Goal: Task Accomplishment & Management: Complete application form

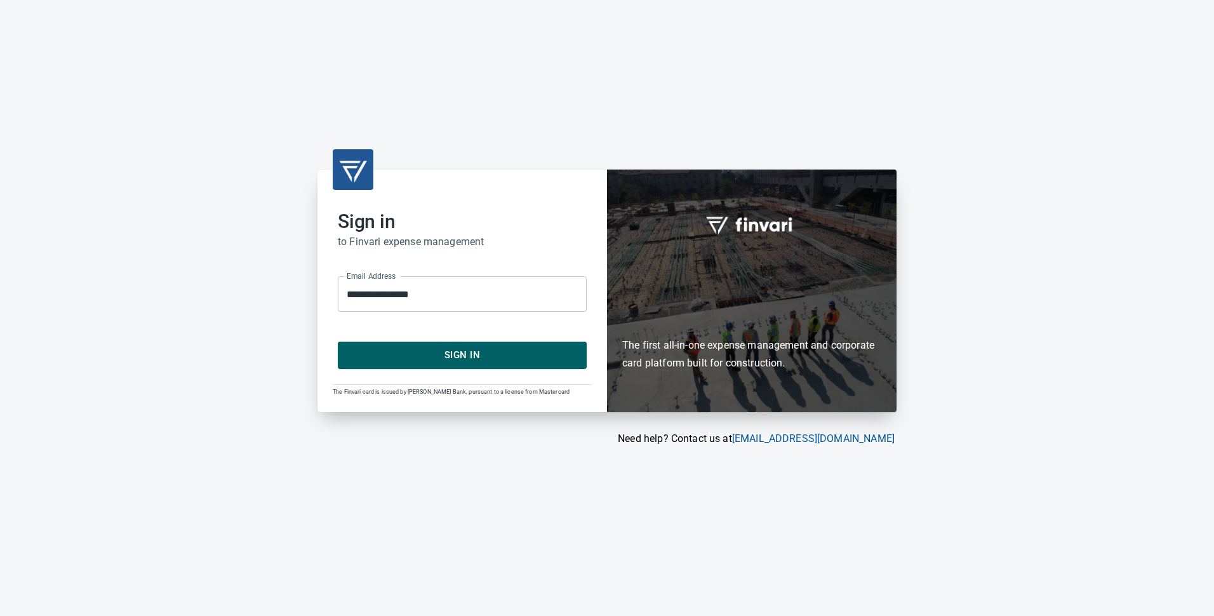
click at [443, 355] on span "Sign In" at bounding box center [462, 355] width 221 height 17
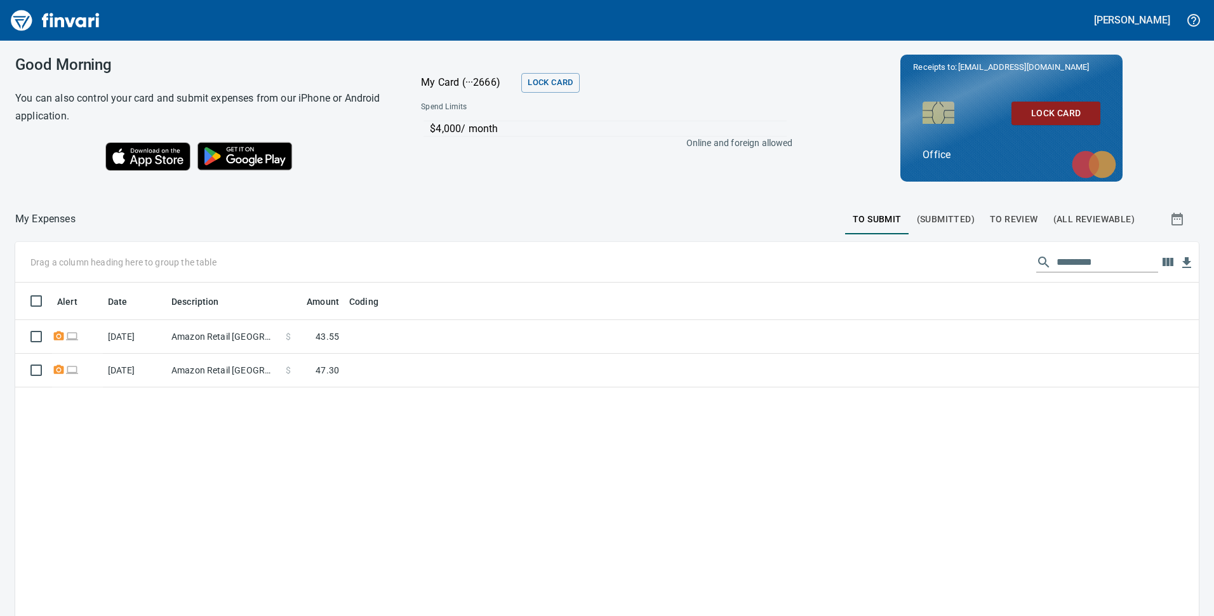
scroll to position [1, 1]
click at [515, 211] on div at bounding box center [461, 219] width 770 height 30
click at [441, 197] on div "Good Morning You can also control your card and submit expenses from our iPhone…" at bounding box center [607, 328] width 1214 height 575
click at [431, 217] on div at bounding box center [461, 219] width 770 height 30
click at [1000, 215] on span "To Review" at bounding box center [1014, 219] width 48 height 16
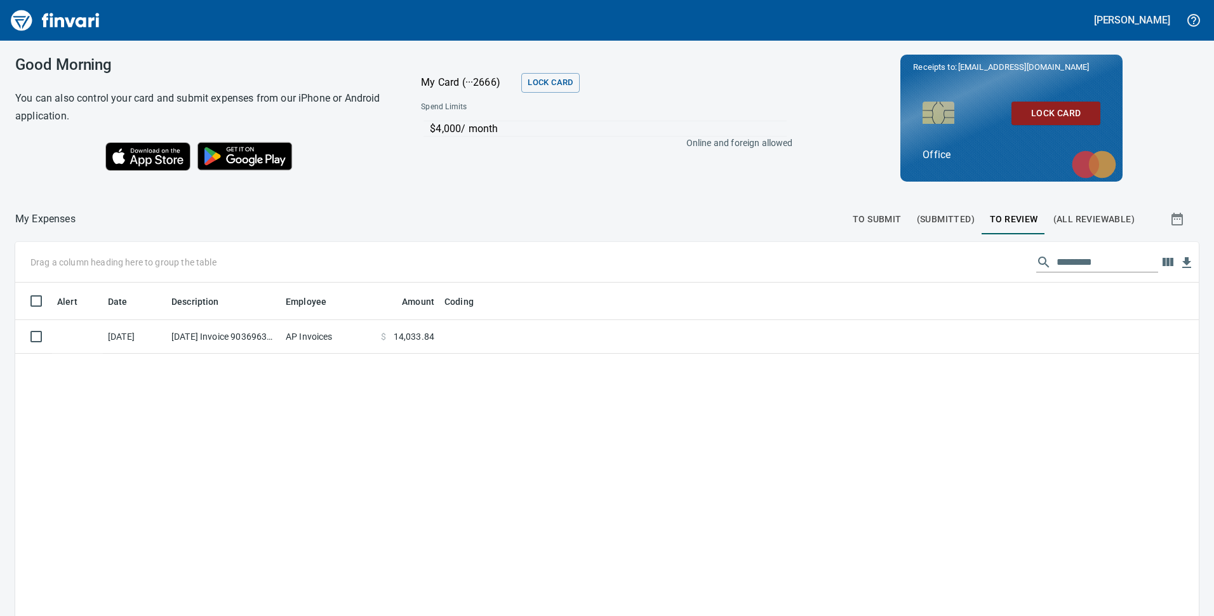
scroll to position [467, 1165]
click at [864, 218] on span "To Submit" at bounding box center [877, 219] width 49 height 16
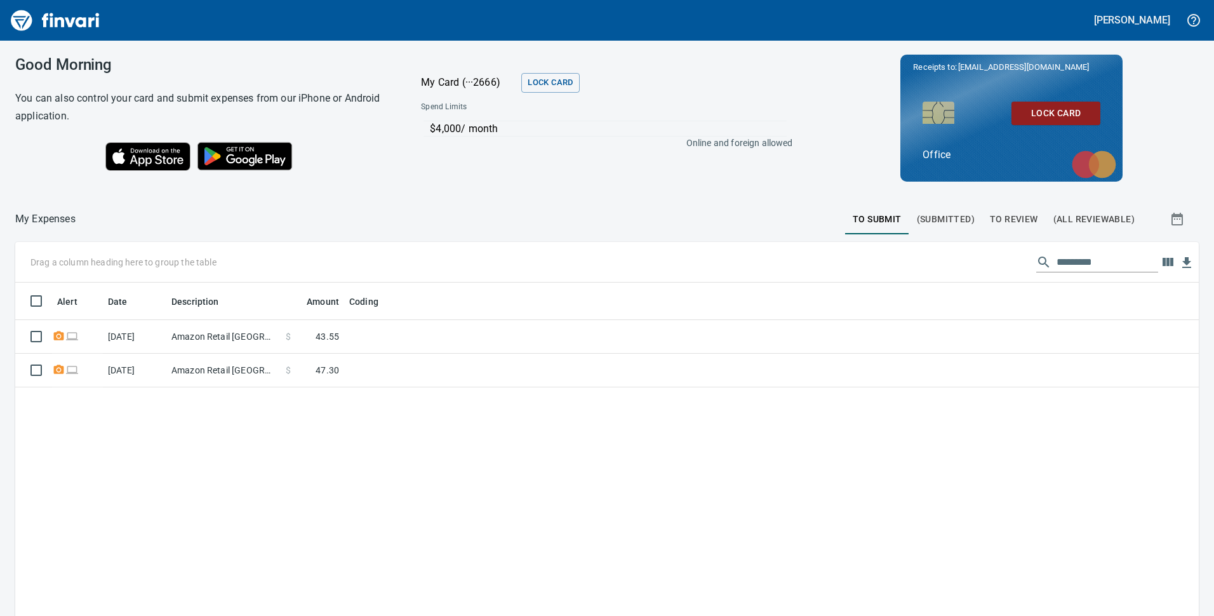
scroll to position [1, 1]
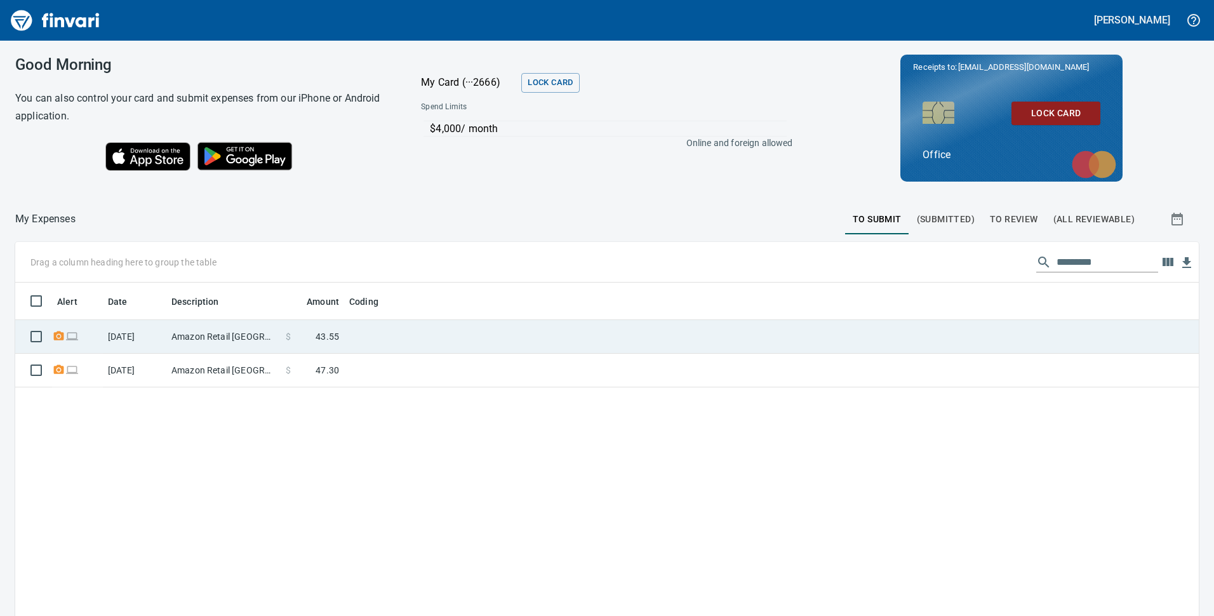
click at [408, 341] on td at bounding box center [503, 337] width 318 height 34
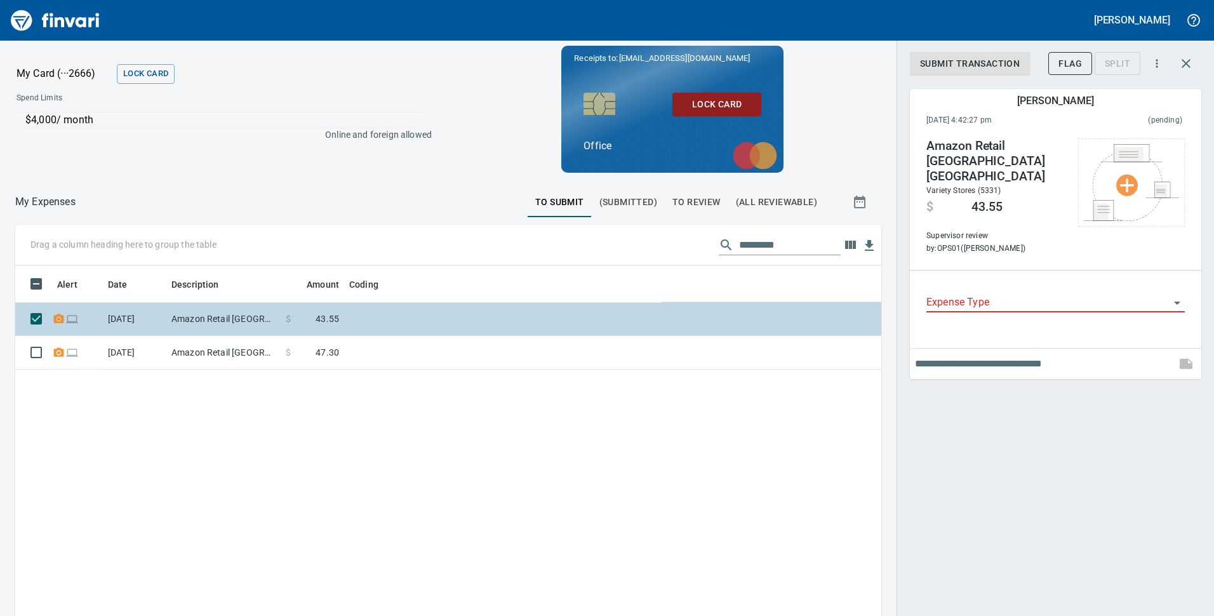
scroll to position [467, 847]
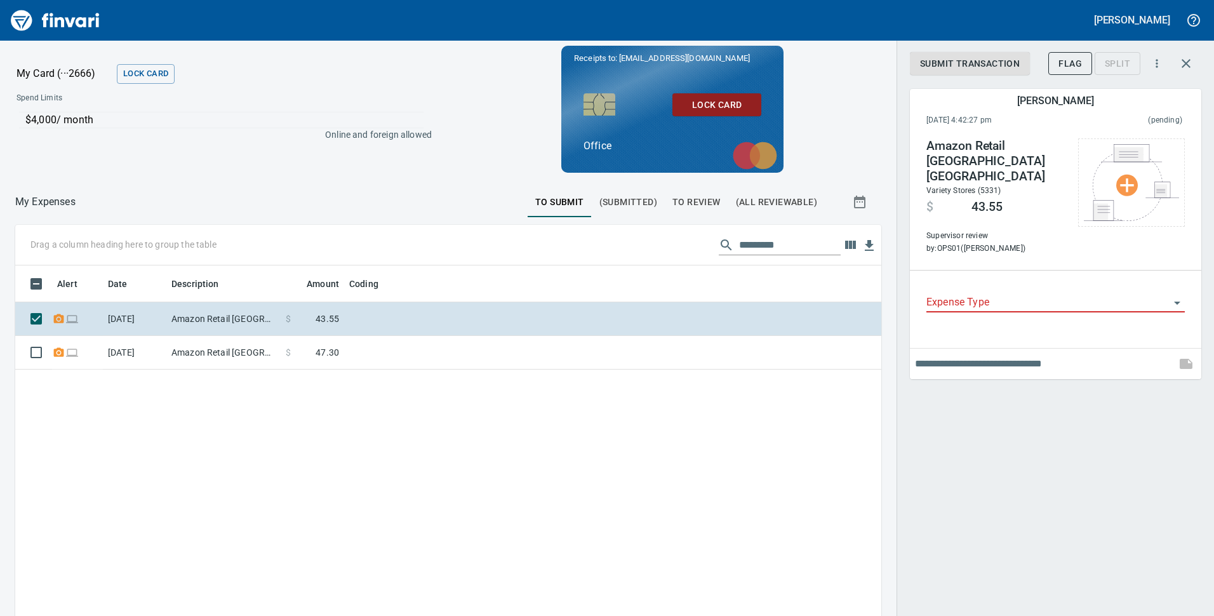
click at [1013, 294] on input "Expense Type" at bounding box center [1048, 303] width 243 height 18
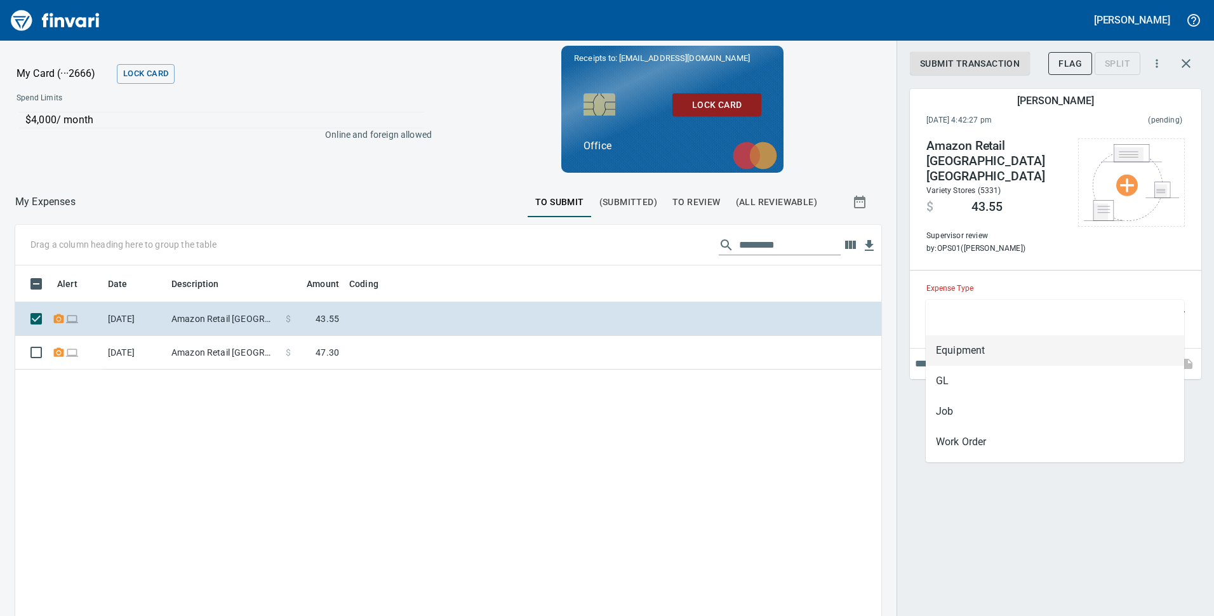
click at [1003, 353] on li "Equipment" at bounding box center [1055, 350] width 258 height 30
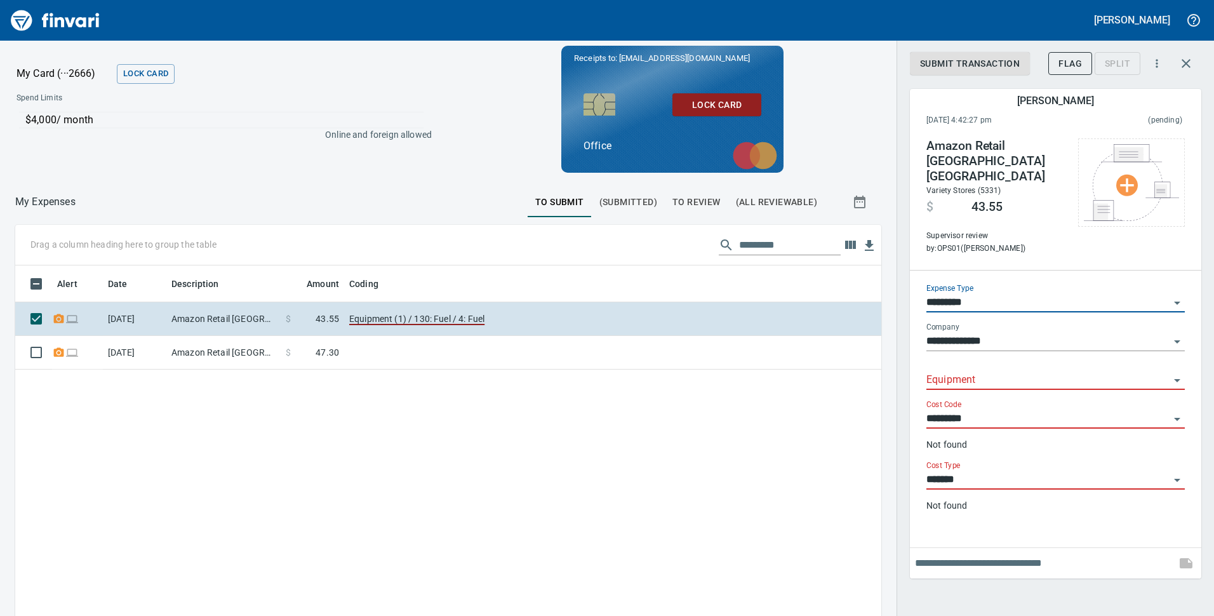
click at [1026, 294] on input "*********" at bounding box center [1048, 303] width 243 height 18
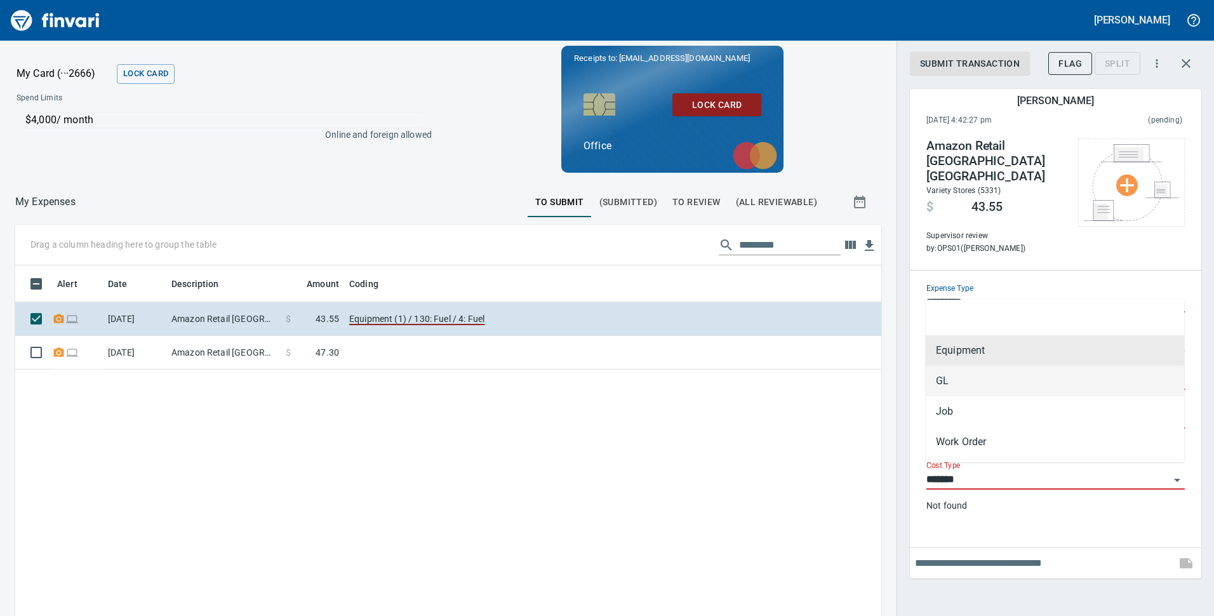
click at [970, 387] on li "GL" at bounding box center [1055, 381] width 258 height 30
type input "**"
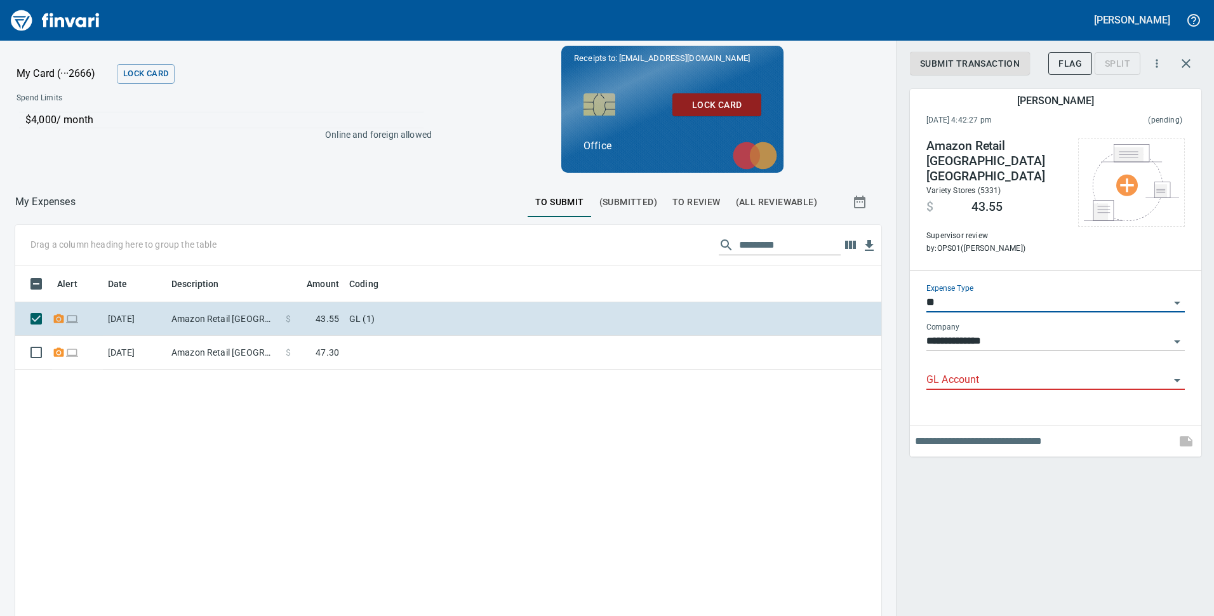
click at [972, 372] on input "GL Account" at bounding box center [1048, 381] width 243 height 18
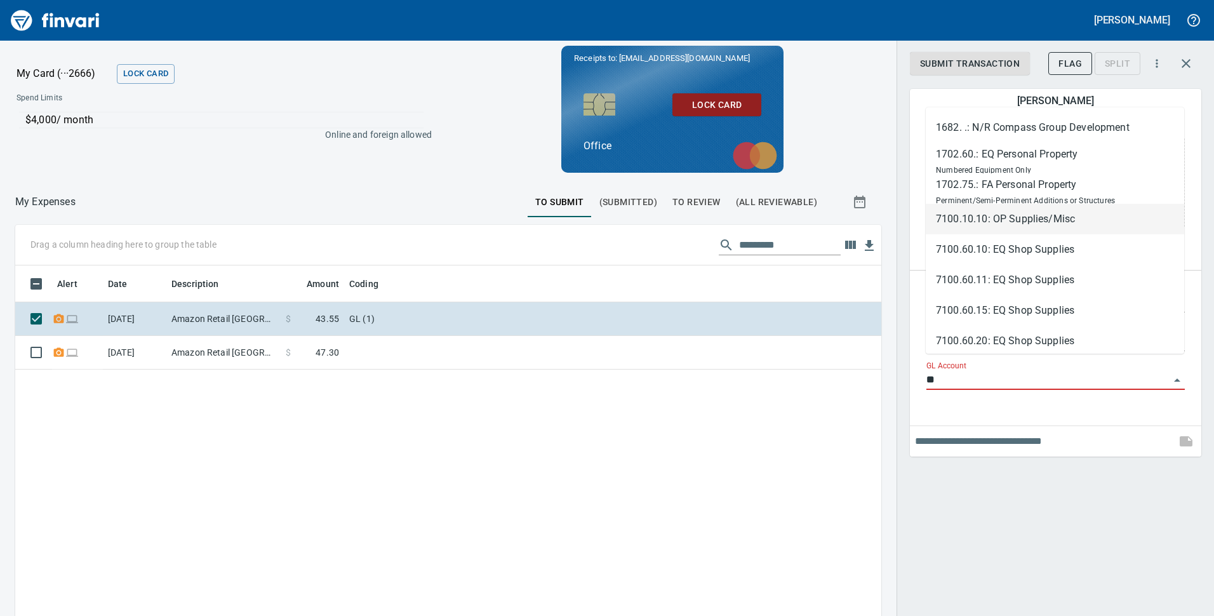
click at [1026, 220] on li "7100.10.10: OP Supplies/Misc" at bounding box center [1055, 219] width 258 height 30
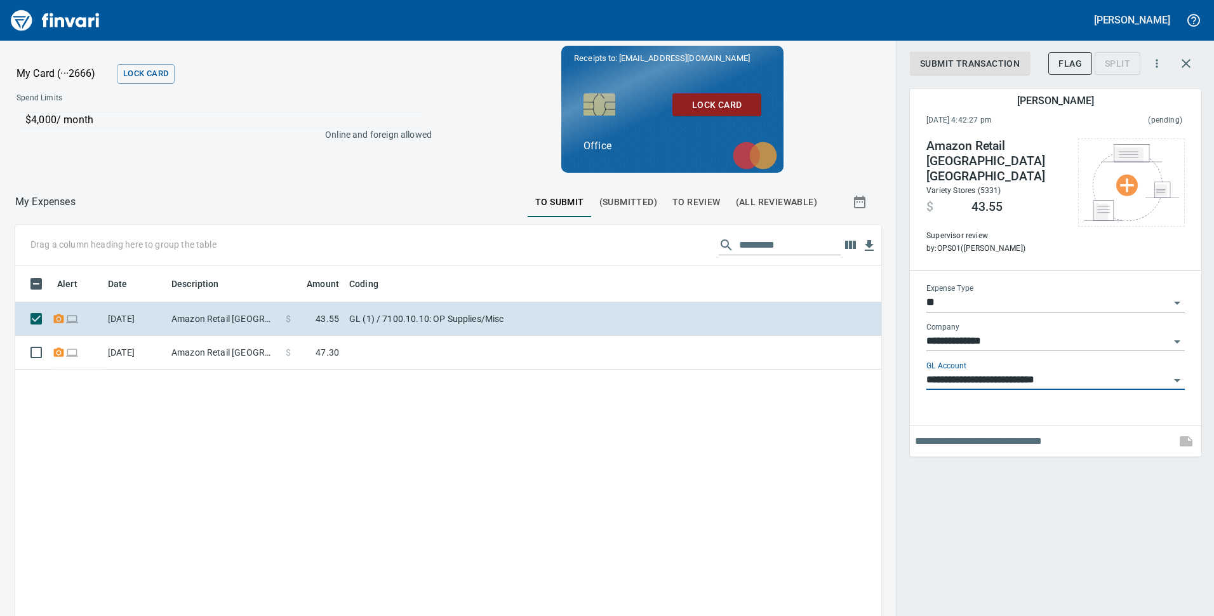
type input "**********"
click at [674, 445] on div "Alert Date Description Amount Coding 9/30/2025 Amazon Retail Seattle WA $ 43.55…" at bounding box center [448, 503] width 866 height 477
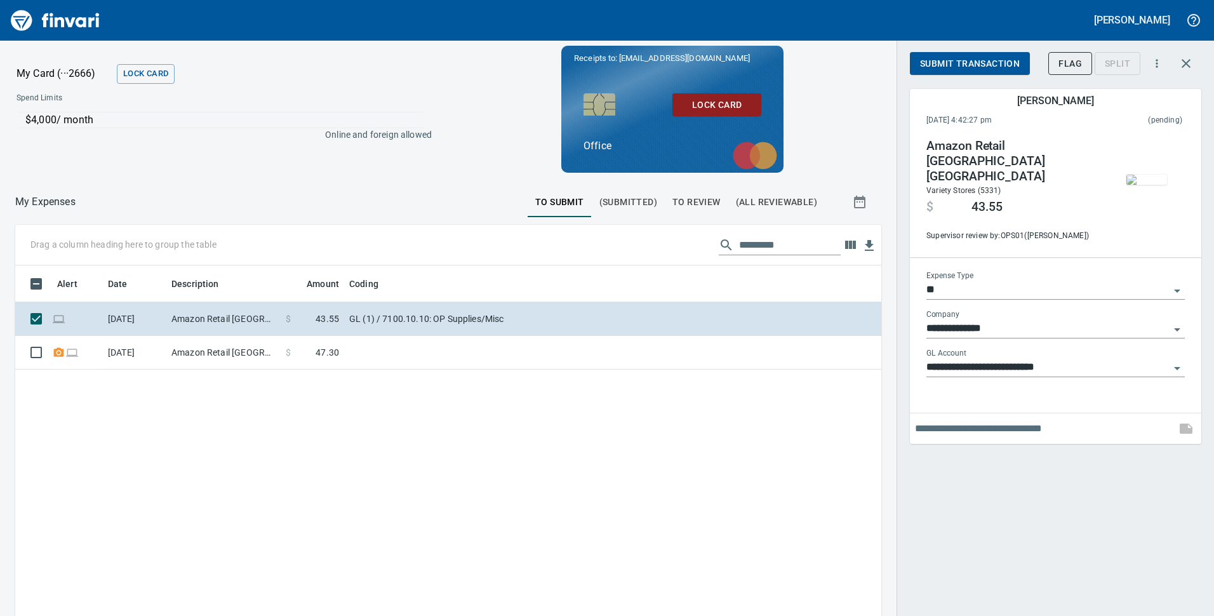
click at [980, 64] on span "Submit Transaction" at bounding box center [970, 64] width 100 height 16
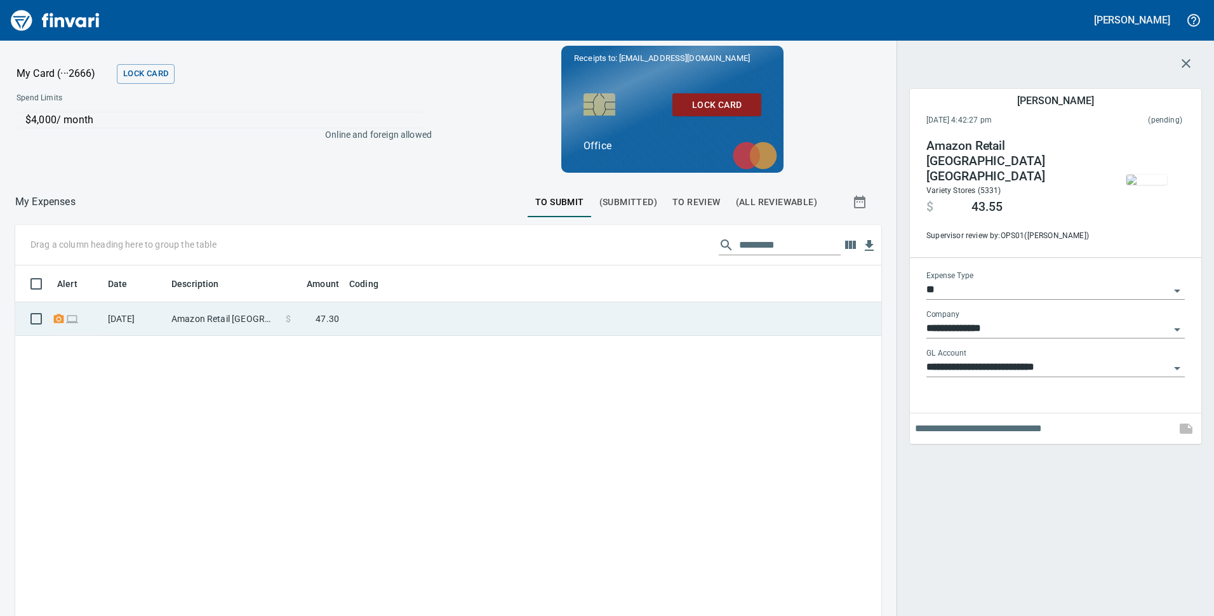
click at [434, 314] on td at bounding box center [503, 319] width 318 height 34
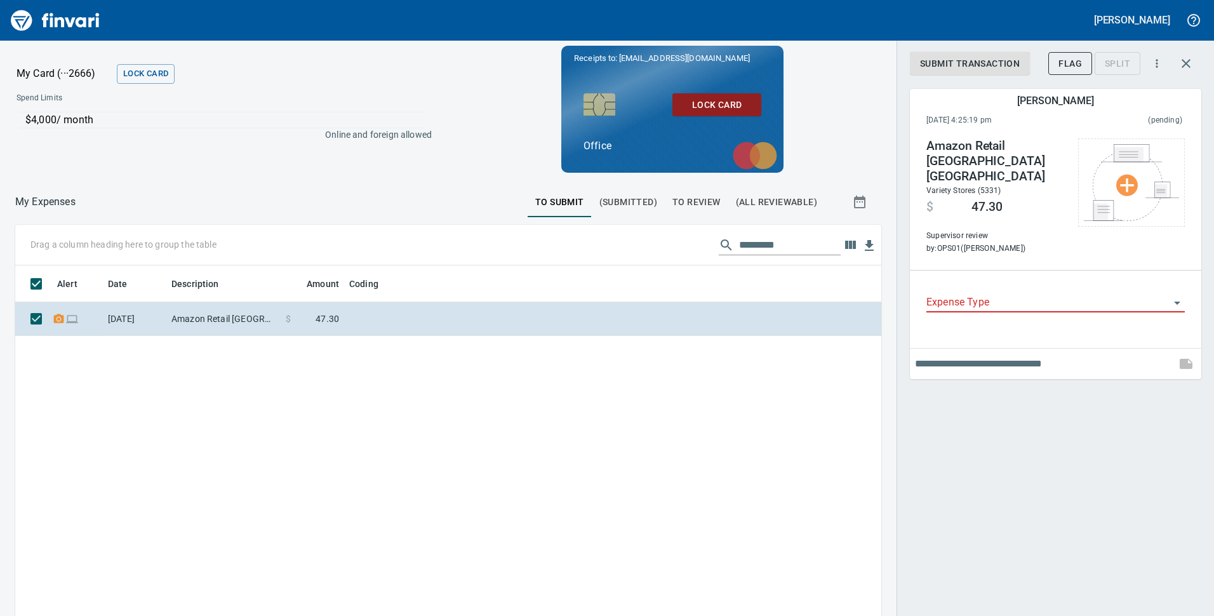
click at [1005, 294] on input "Expense Type" at bounding box center [1048, 303] width 243 height 18
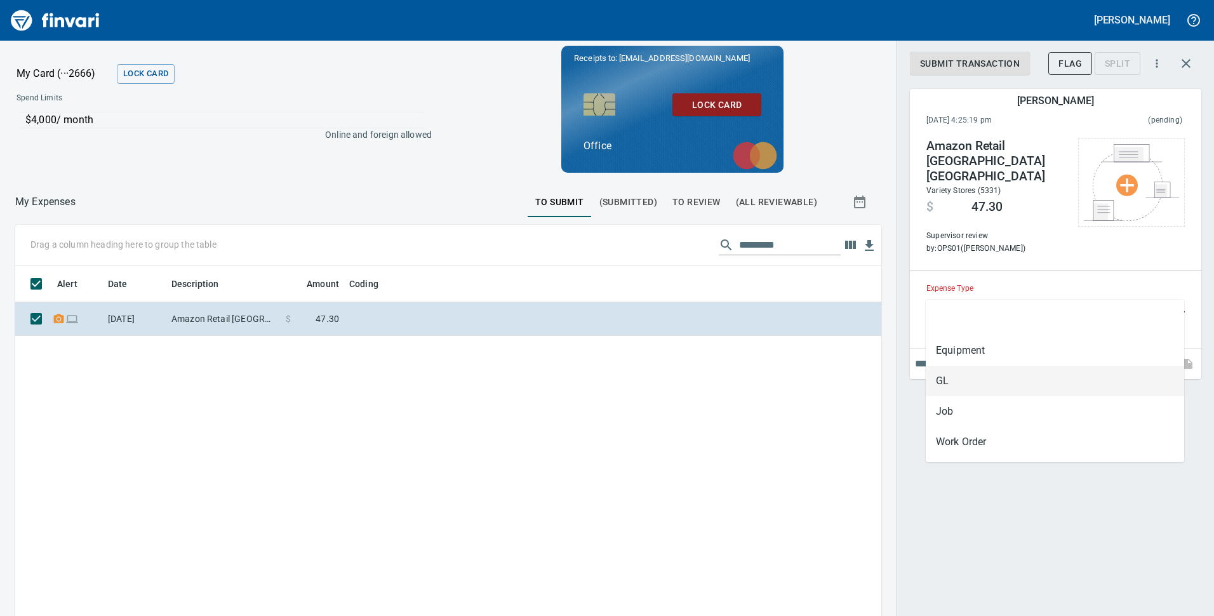
click at [975, 389] on li "GL" at bounding box center [1055, 381] width 258 height 30
type input "**"
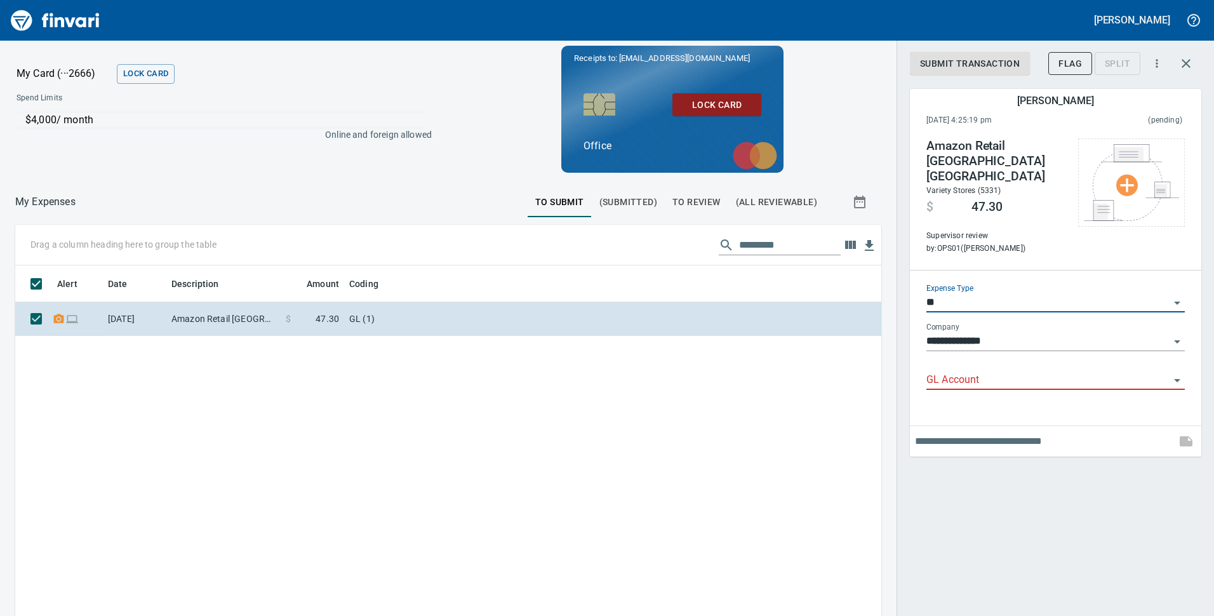
click at [967, 361] on div "GL Account" at bounding box center [1056, 375] width 258 height 29
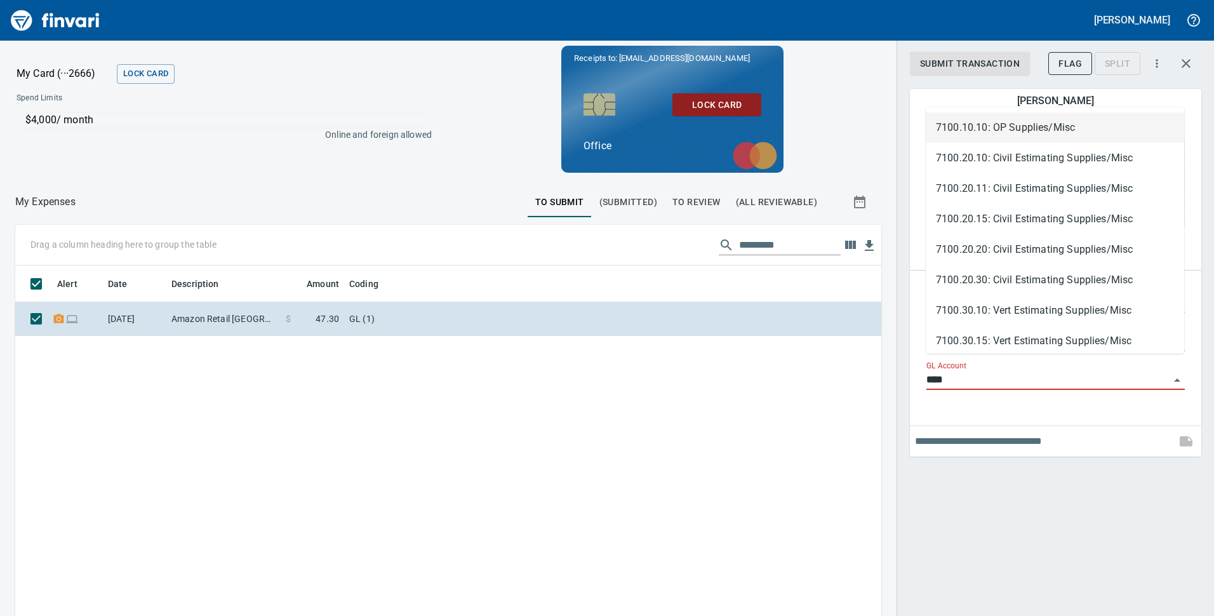
click at [1023, 133] on li "7100.10.10: OP Supplies/Misc" at bounding box center [1055, 127] width 258 height 30
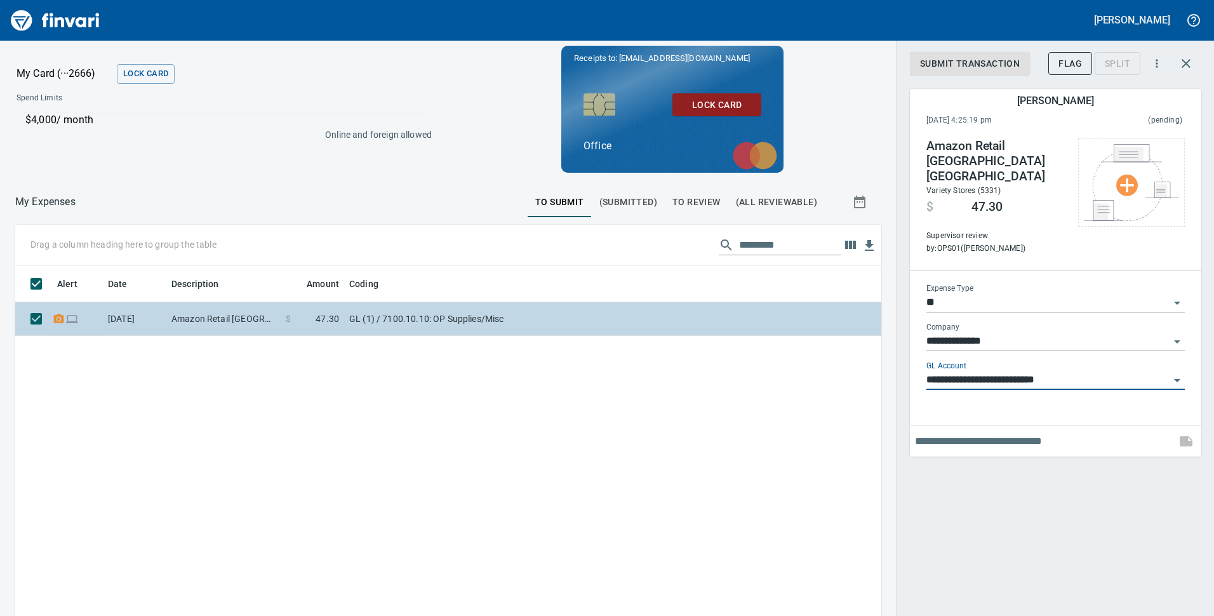
type input "**********"
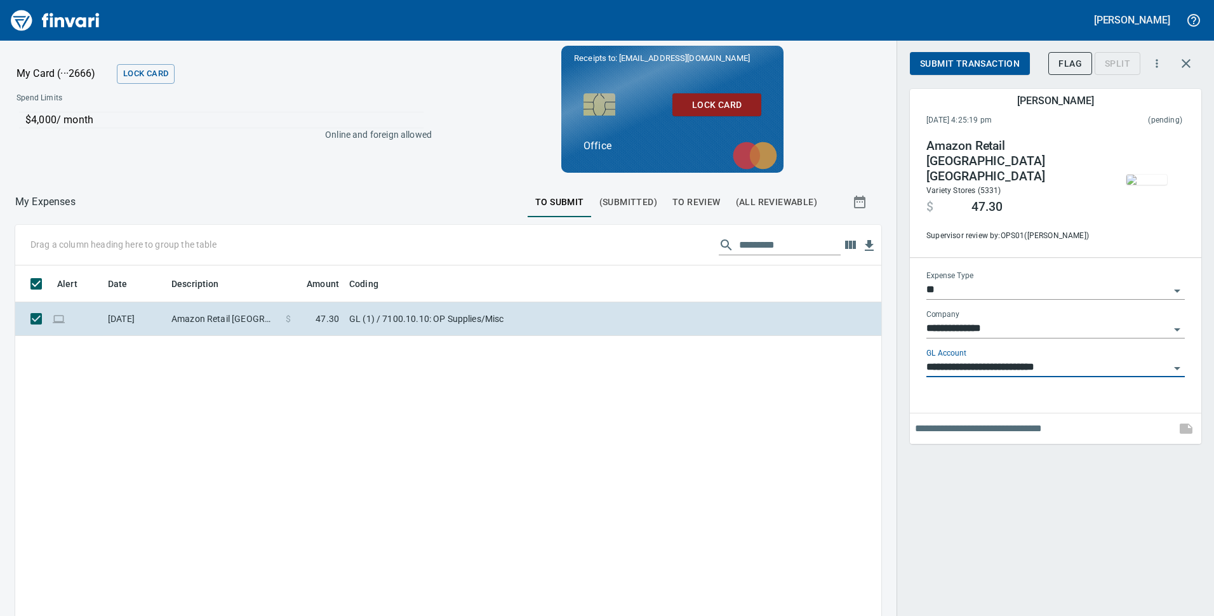
click at [983, 58] on span "Submit Transaction" at bounding box center [970, 64] width 100 height 16
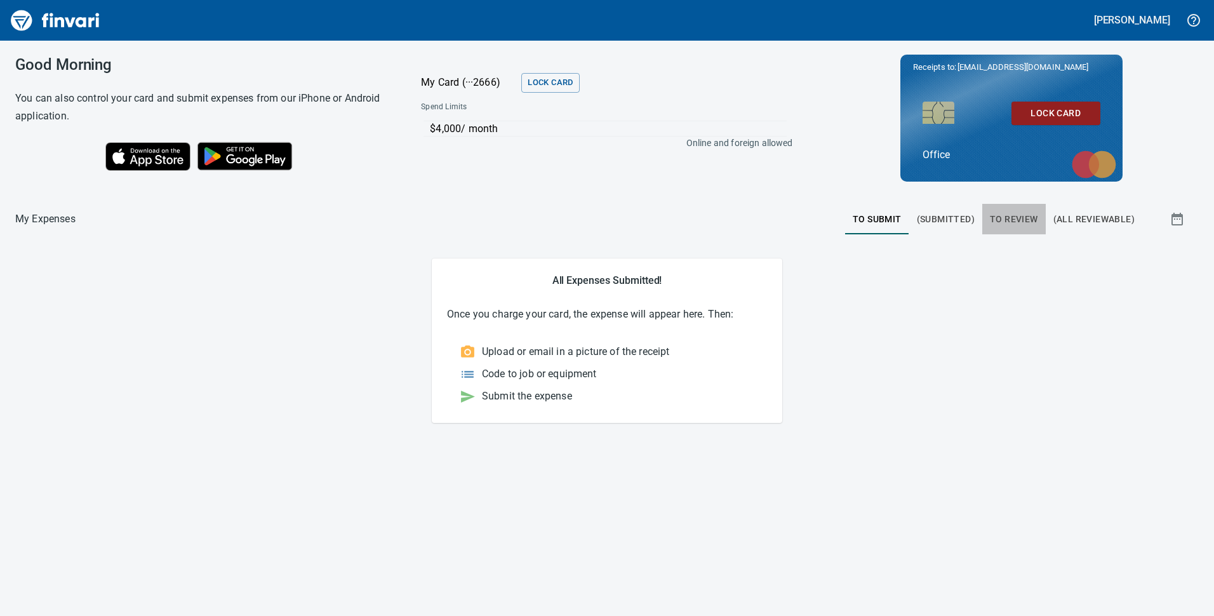
click at [1012, 211] on span "To Review" at bounding box center [1014, 219] width 48 height 16
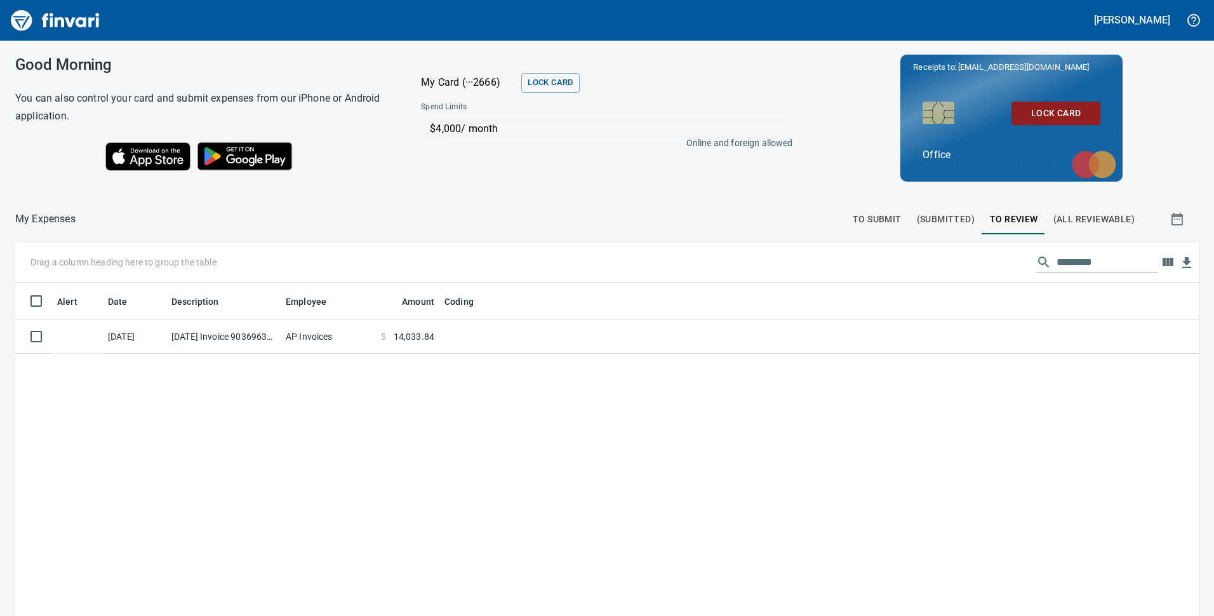
scroll to position [467, 1165]
click at [529, 431] on div "Alert Date Description Employee Amount Coding 9/25/2025 9/25/2025 Invoice 90369…" at bounding box center [607, 521] width 1184 height 477
click at [864, 215] on span "To Submit" at bounding box center [877, 219] width 49 height 16
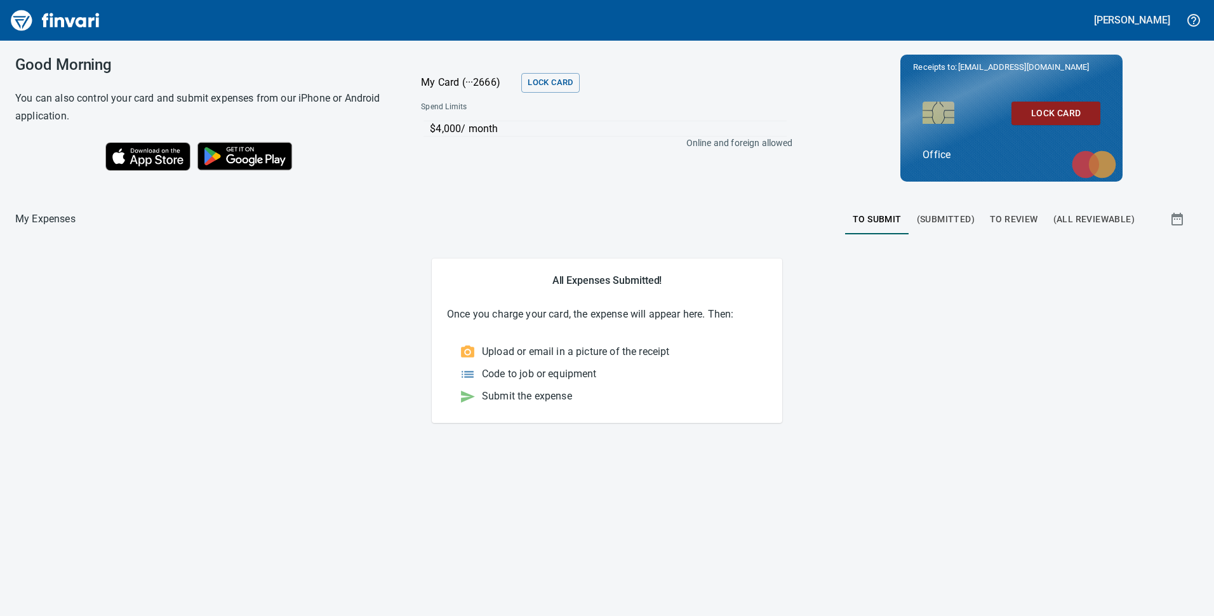
click at [299, 435] on div "Good Morning You can also control your card and submit expenses from our iPhone…" at bounding box center [607, 328] width 1214 height 575
